Goal: Transaction & Acquisition: Download file/media

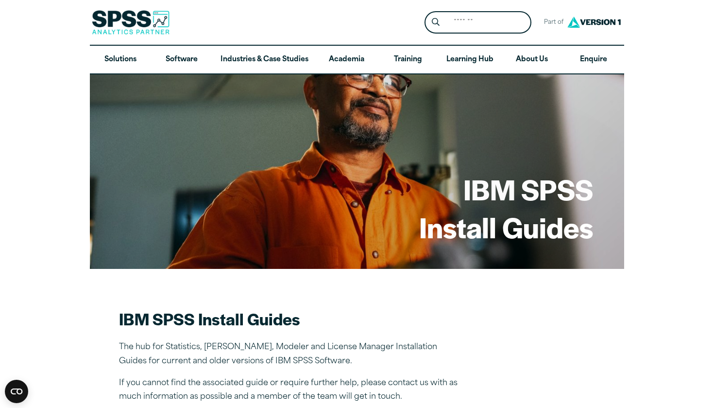
click at [322, 319] on h2 "IBM SPSS Install Guides" at bounding box center [289, 319] width 340 height 22
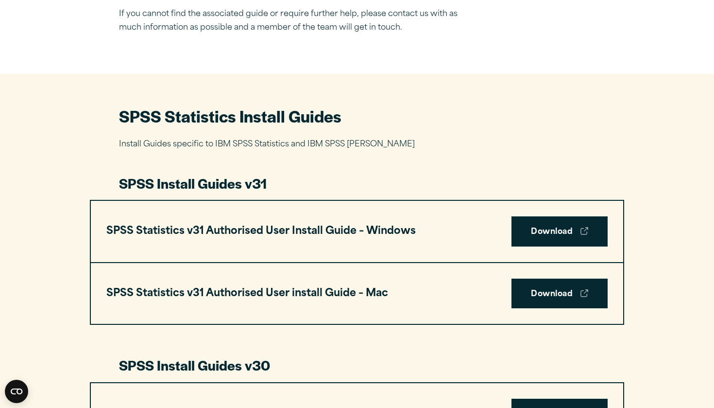
scroll to position [380, 0]
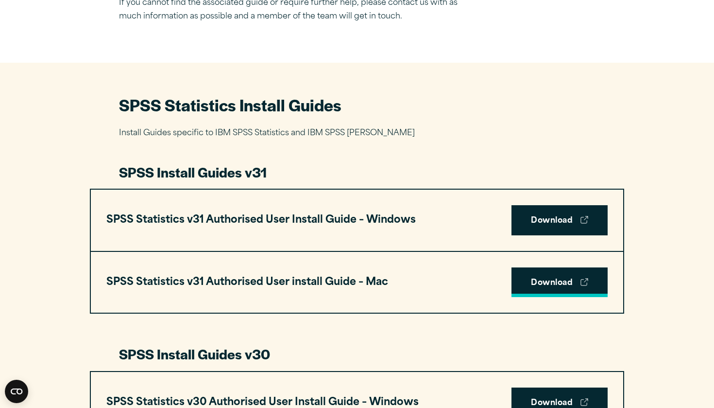
click at [551, 284] on link "Download" at bounding box center [560, 282] width 96 height 30
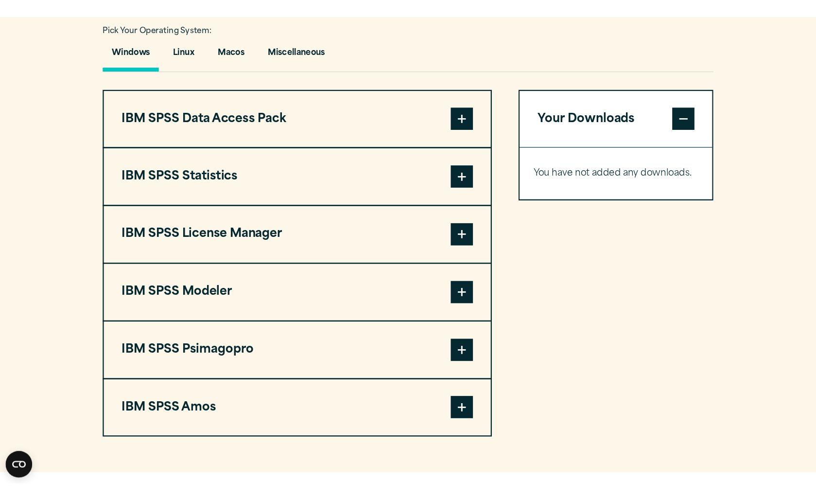
scroll to position [715, 0]
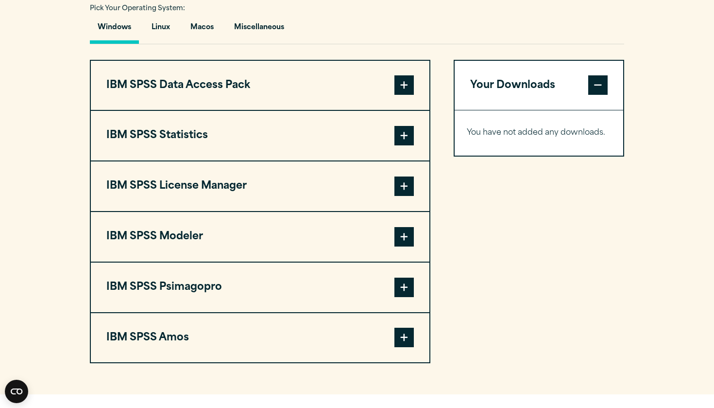
click at [404, 140] on span at bounding box center [404, 135] width 19 height 19
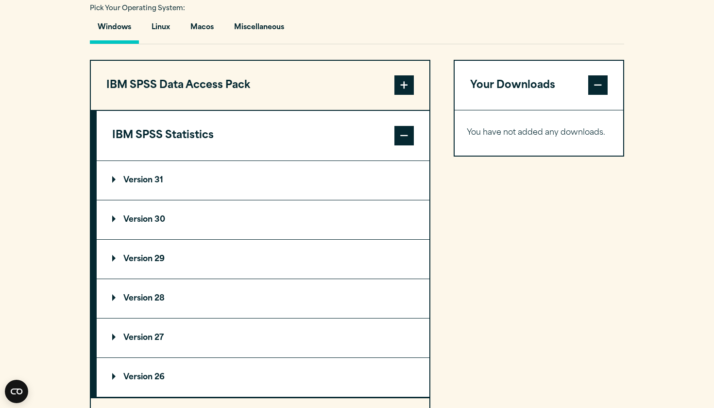
click at [139, 183] on p "Version 31" at bounding box center [137, 180] width 51 height 8
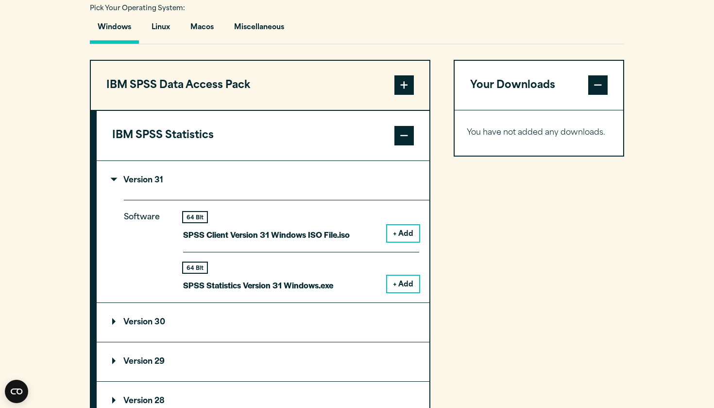
click at [401, 234] on button "+ Add" at bounding box center [403, 233] width 32 height 17
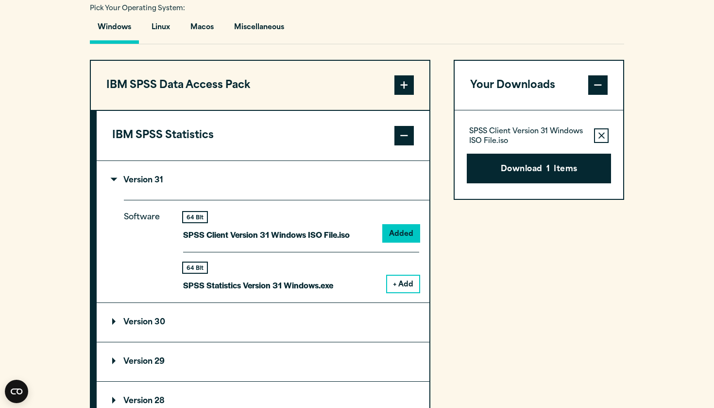
click at [394, 283] on button "+ Add" at bounding box center [403, 284] width 32 height 17
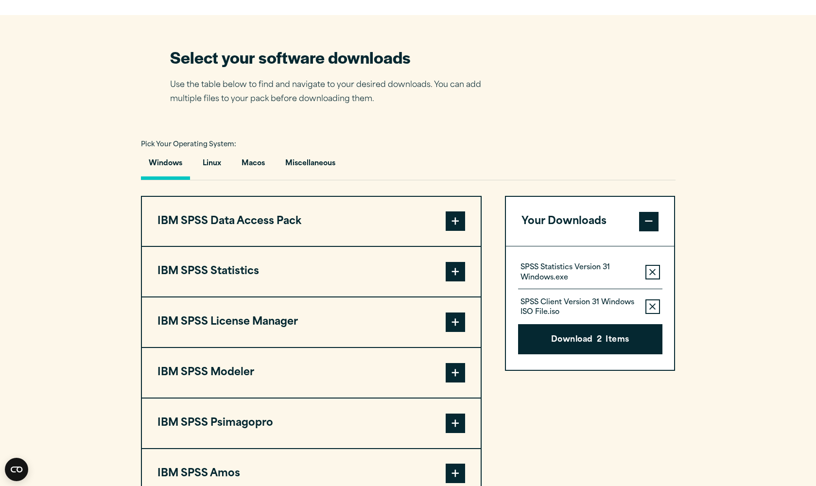
scroll to position [584, 0]
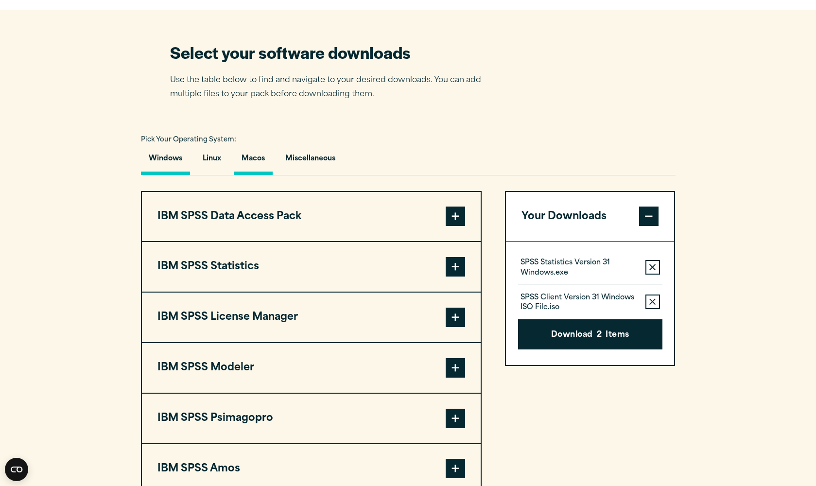
click at [234, 158] on button "Macos" at bounding box center [253, 161] width 39 height 28
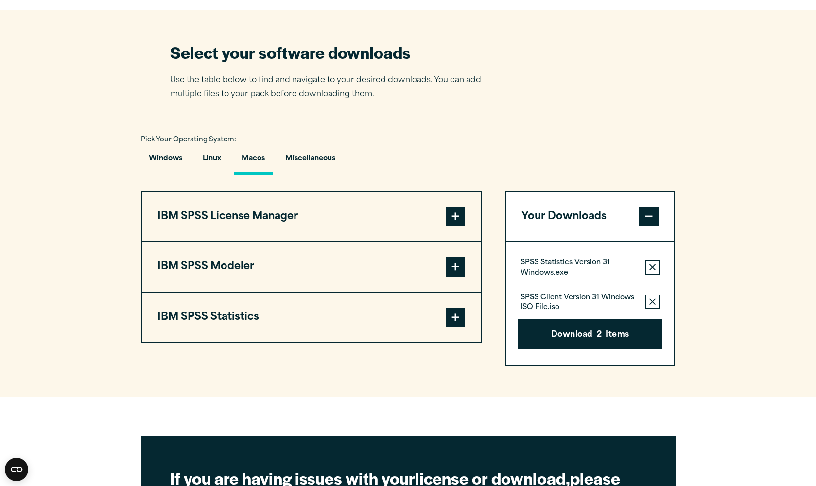
click at [234, 321] on span at bounding box center [455, 317] width 19 height 19
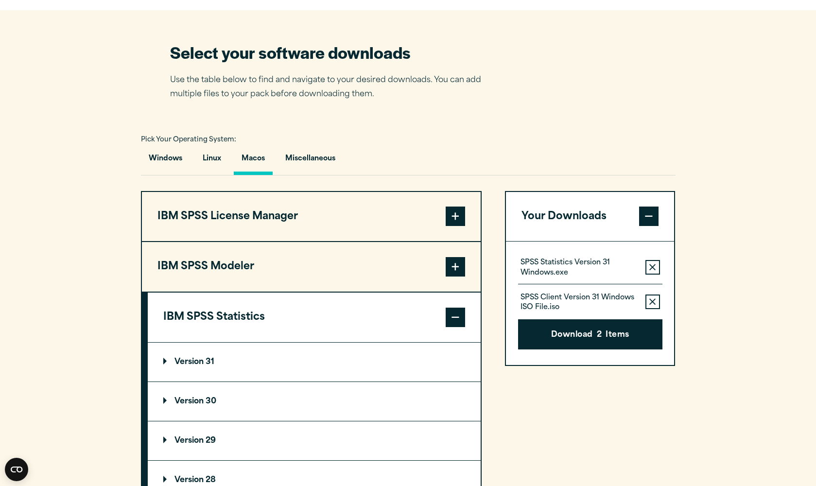
click at [186, 365] on p "Version 31" at bounding box center [188, 362] width 51 height 8
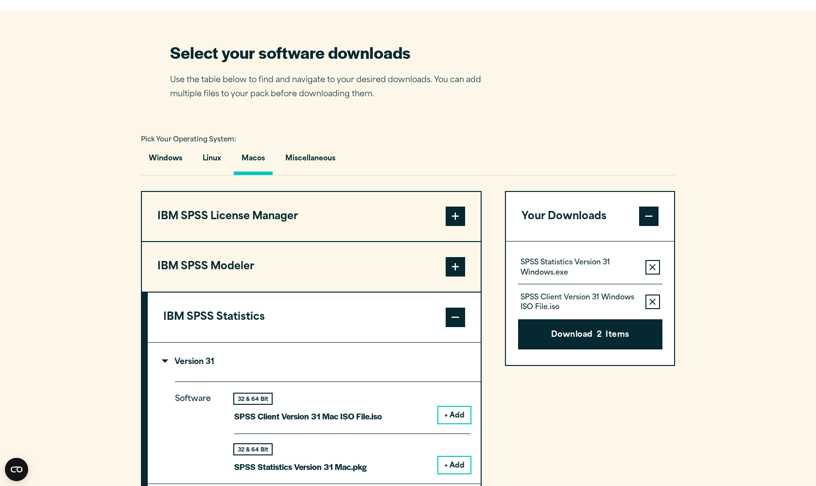
click at [234, 375] on button "+ Add" at bounding box center [454, 465] width 32 height 17
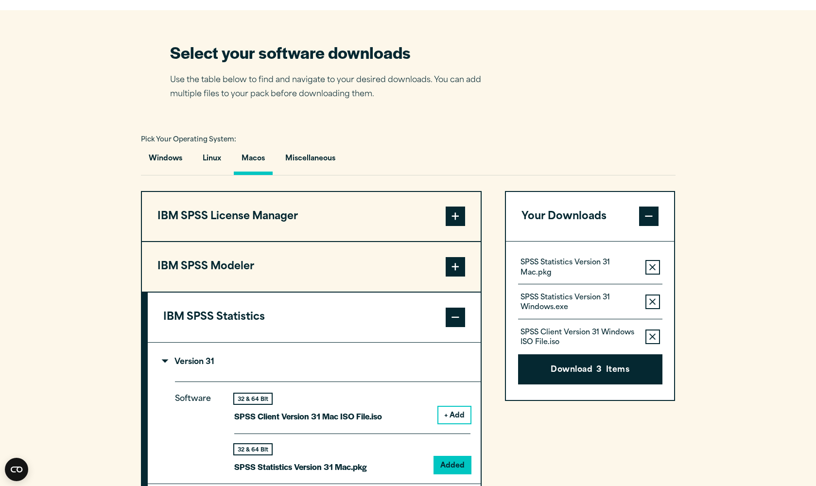
click at [234, 304] on icon "button" at bounding box center [652, 302] width 6 height 6
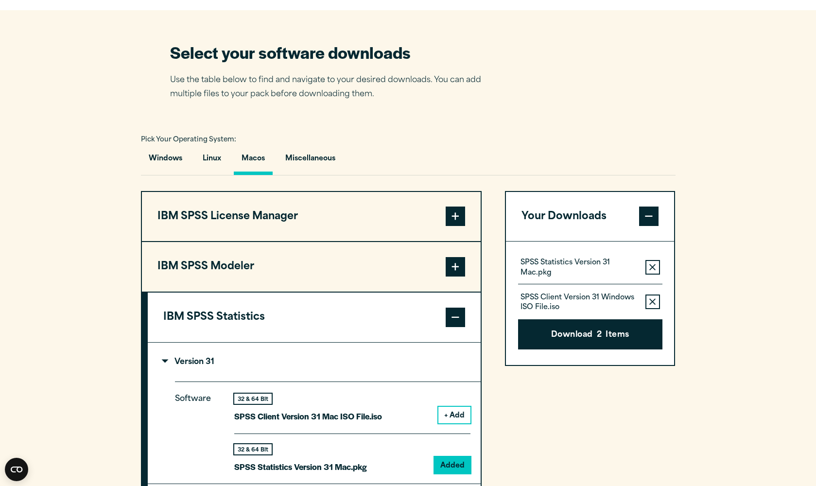
click at [234, 304] on icon "button" at bounding box center [652, 302] width 6 height 6
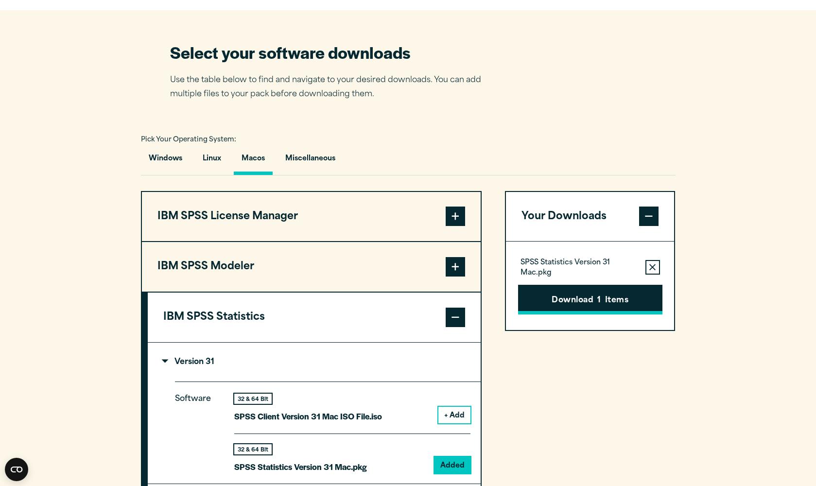
click at [234, 299] on button "Download 1 Items" at bounding box center [590, 300] width 144 height 30
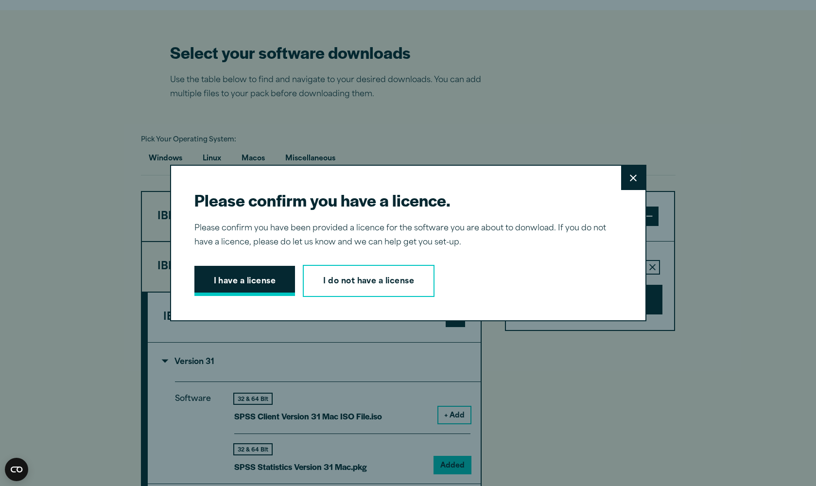
click at [234, 284] on button "I have a license" at bounding box center [244, 281] width 101 height 30
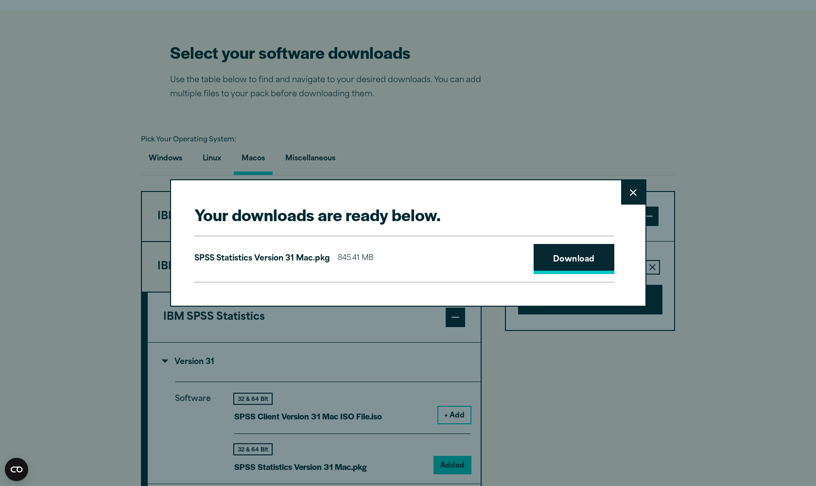
click at [234, 253] on link "Download" at bounding box center [574, 259] width 81 height 30
click at [234, 260] on link "Download" at bounding box center [574, 259] width 81 height 30
click at [234, 193] on icon at bounding box center [633, 192] width 7 height 7
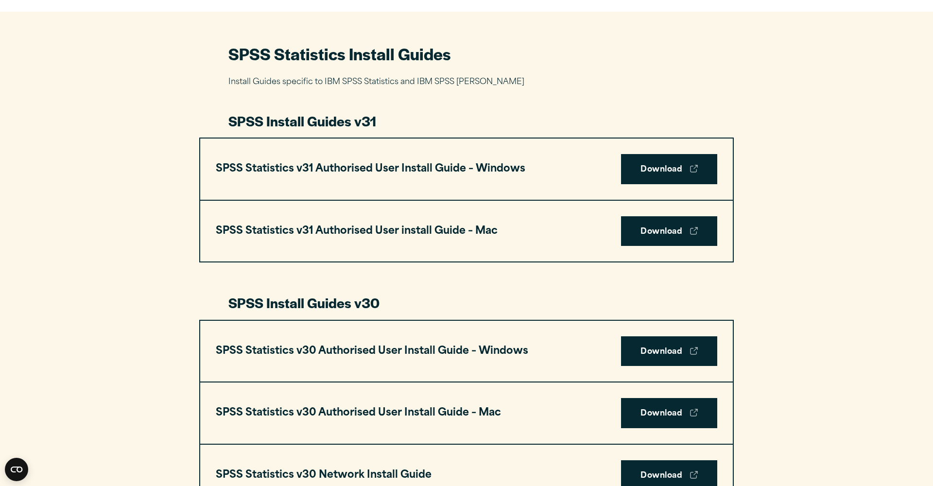
scroll to position [435, 0]
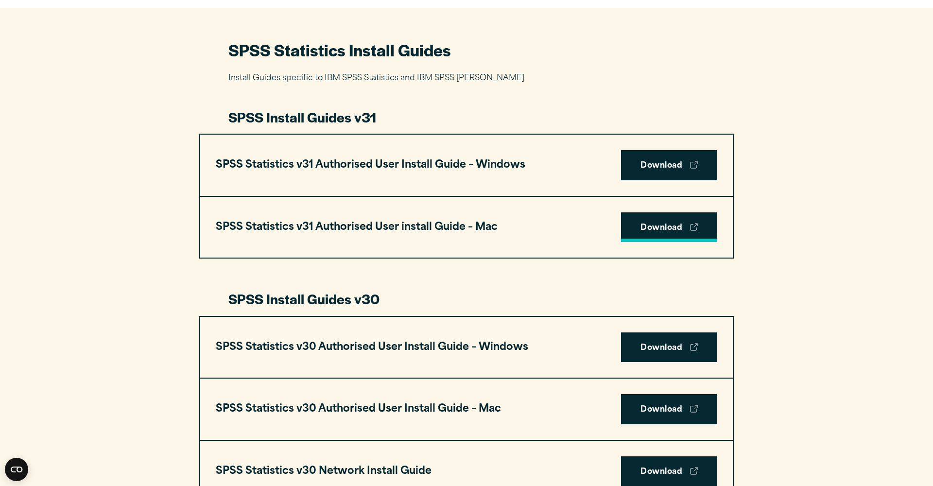
click at [658, 224] on link "Download" at bounding box center [669, 227] width 96 height 30
